Goal: Check status: Check status

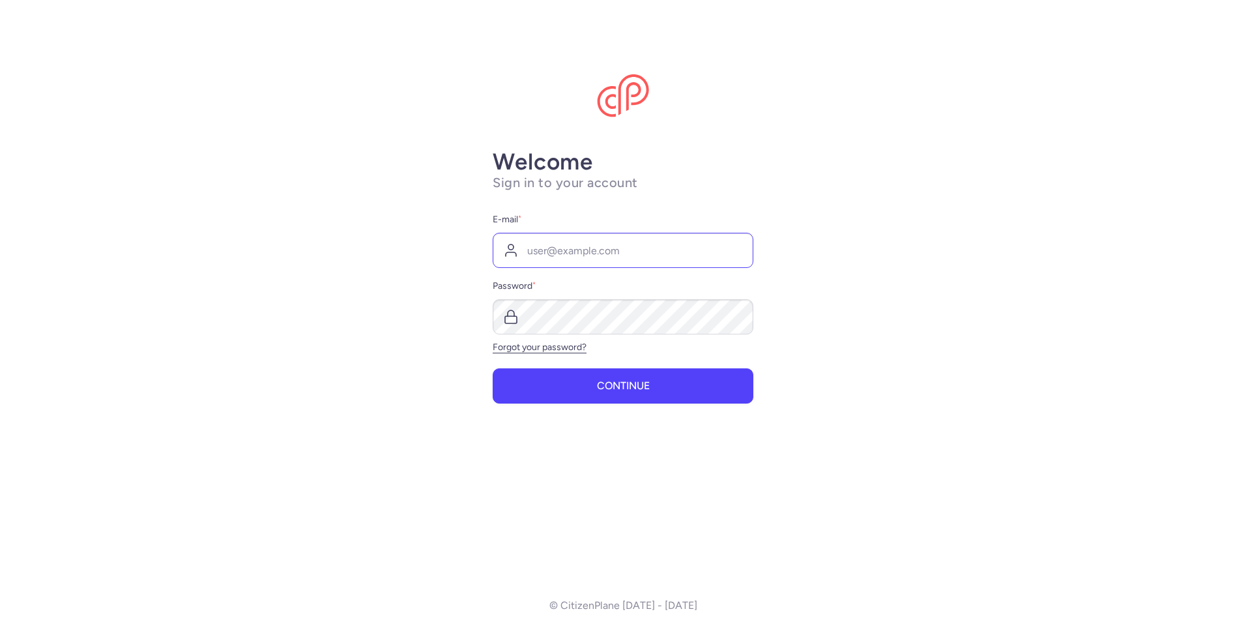
click at [584, 254] on input "E-mail *" at bounding box center [623, 250] width 261 height 35
type input "[EMAIL_ADDRESS][DOMAIN_NAME]"
click at [617, 383] on span "Continue" at bounding box center [623, 385] width 53 height 12
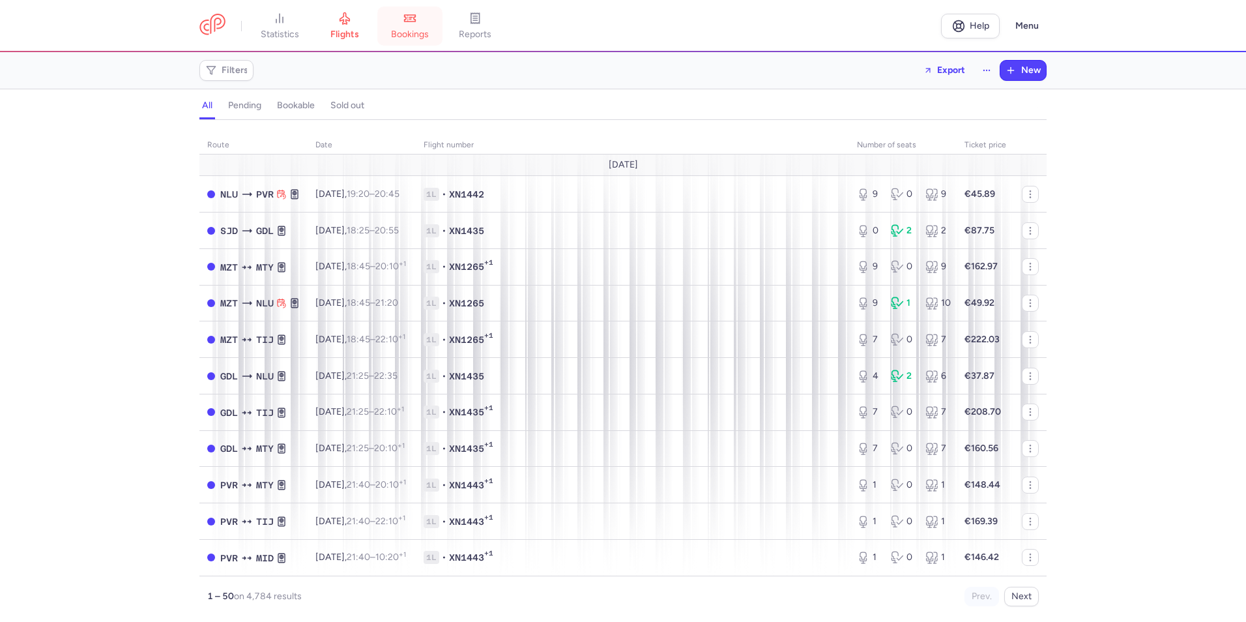
click at [413, 29] on span "bookings" at bounding box center [410, 35] width 38 height 12
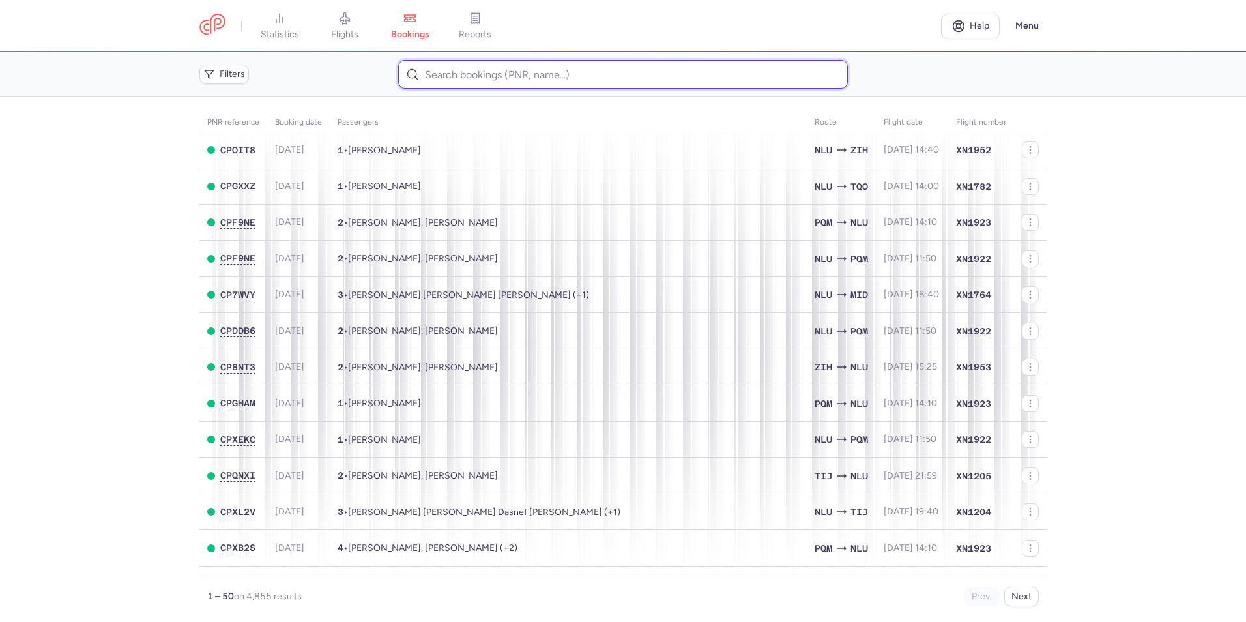
click at [558, 82] on input at bounding box center [622, 74] width 449 height 29
paste input "005T40"
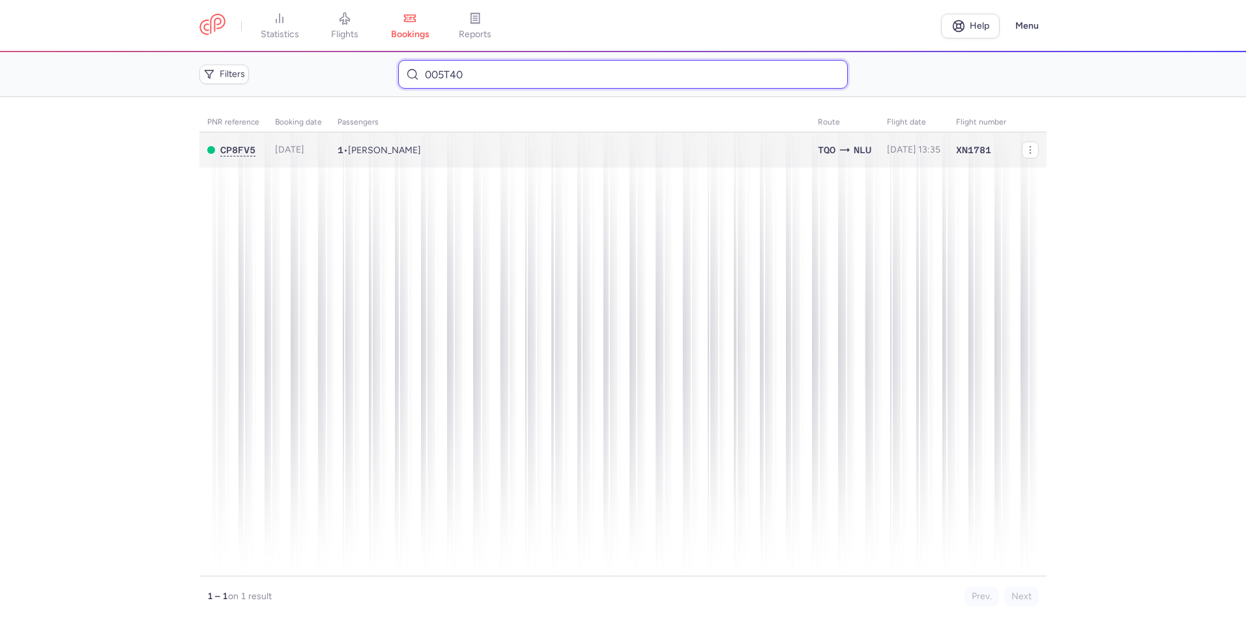
type input "005T40"
click at [879, 145] on td "1 • [PERSON_NAME]" at bounding box center [913, 150] width 69 height 36
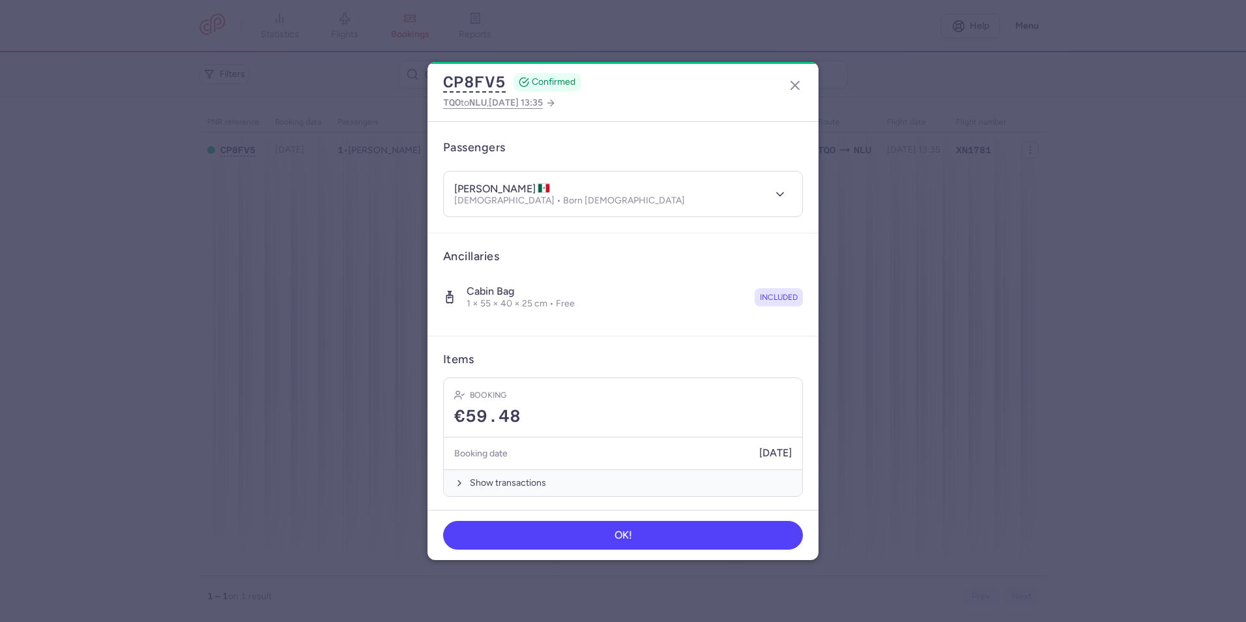
scroll to position [97, 0]
click at [587, 482] on button "Show transactions" at bounding box center [623, 480] width 358 height 27
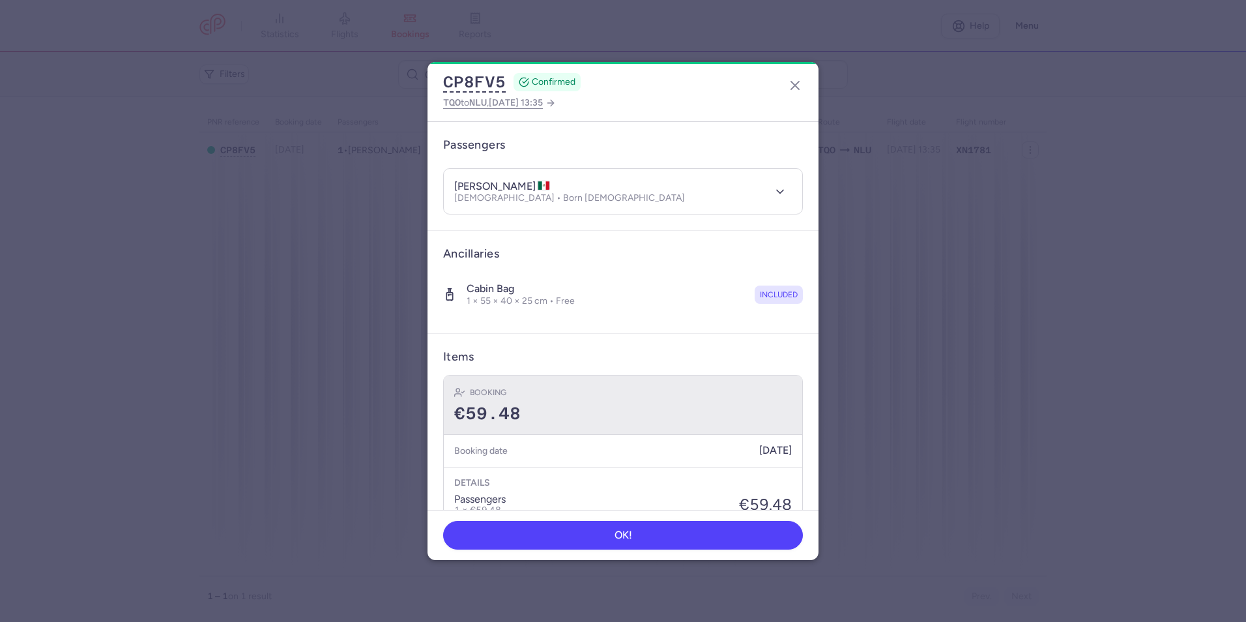
scroll to position [303, 0]
